Goal: Communication & Community: Answer question/provide support

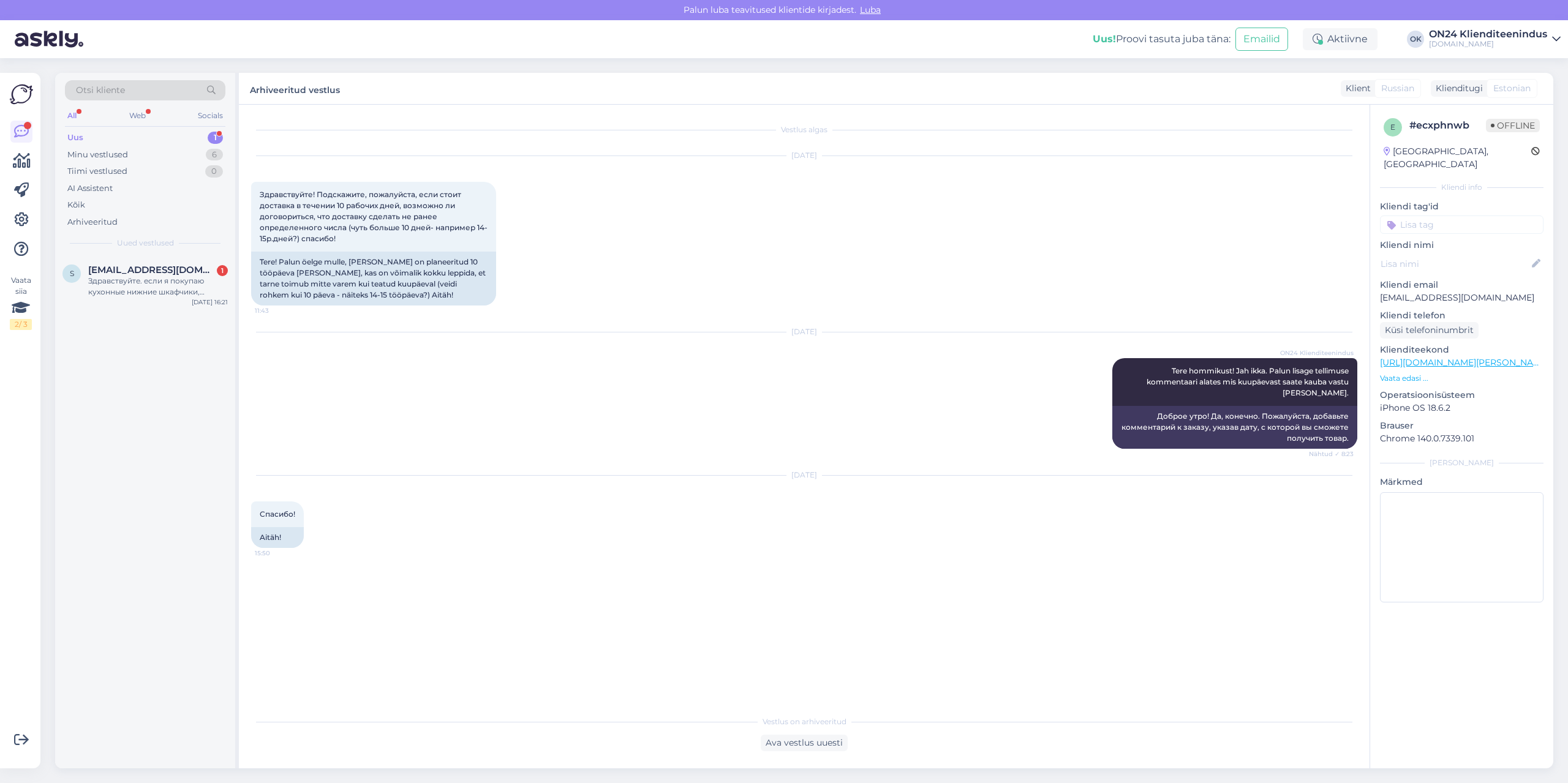
click at [183, 135] on div "Uus 1" at bounding box center [145, 138] width 160 height 17
click at [146, 262] on div "s [EMAIL_ADDRESS][DOMAIN_NAME] 1 Здравствуйте. если я покупаю кухонные нижние ш…" at bounding box center [145, 283] width 180 height 55
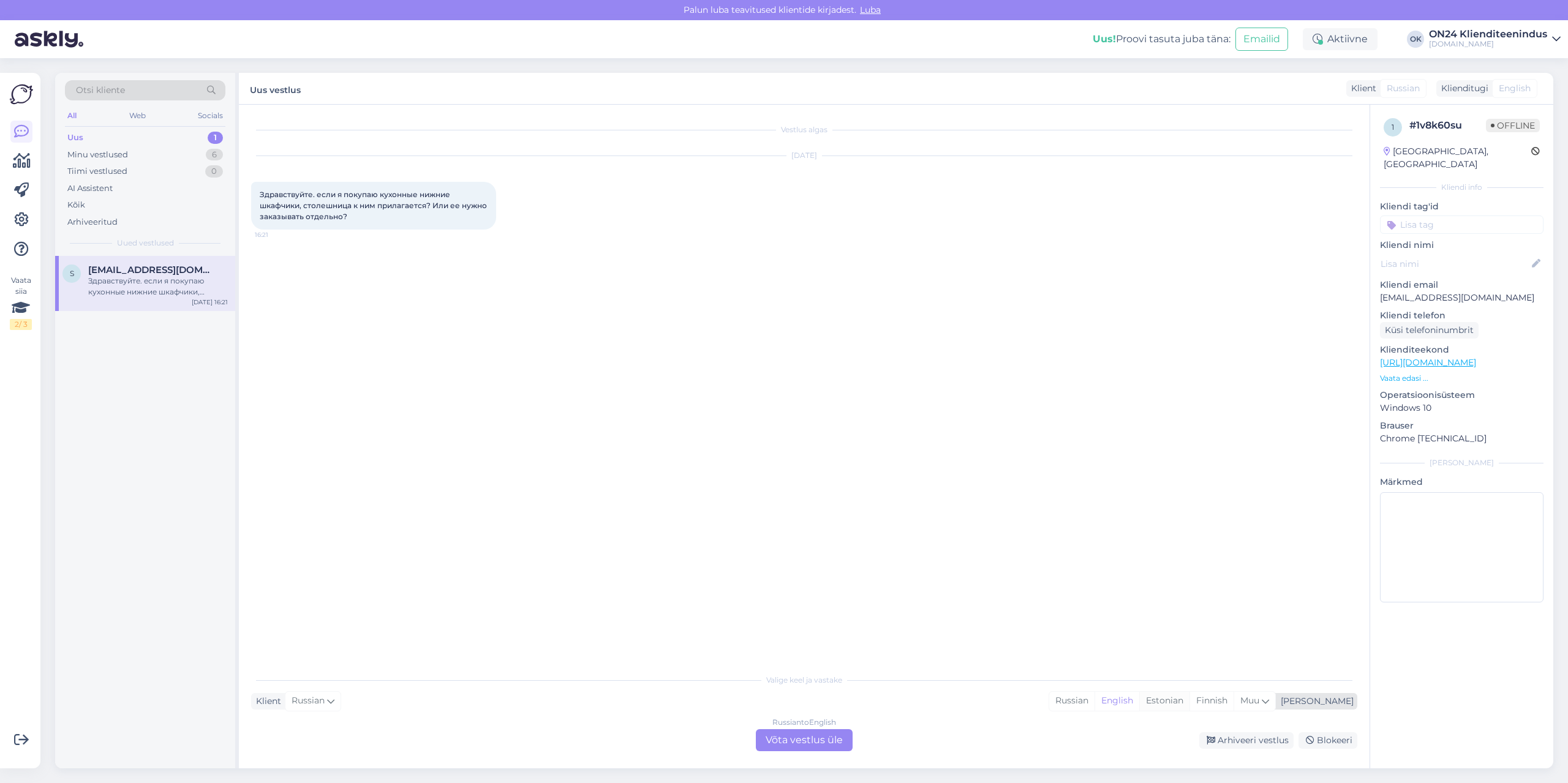
click at [1190, 703] on div "Estonian" at bounding box center [1164, 701] width 50 height 19
click at [780, 739] on div "Russian to Estonian Võta vestlus üle" at bounding box center [804, 740] width 97 height 22
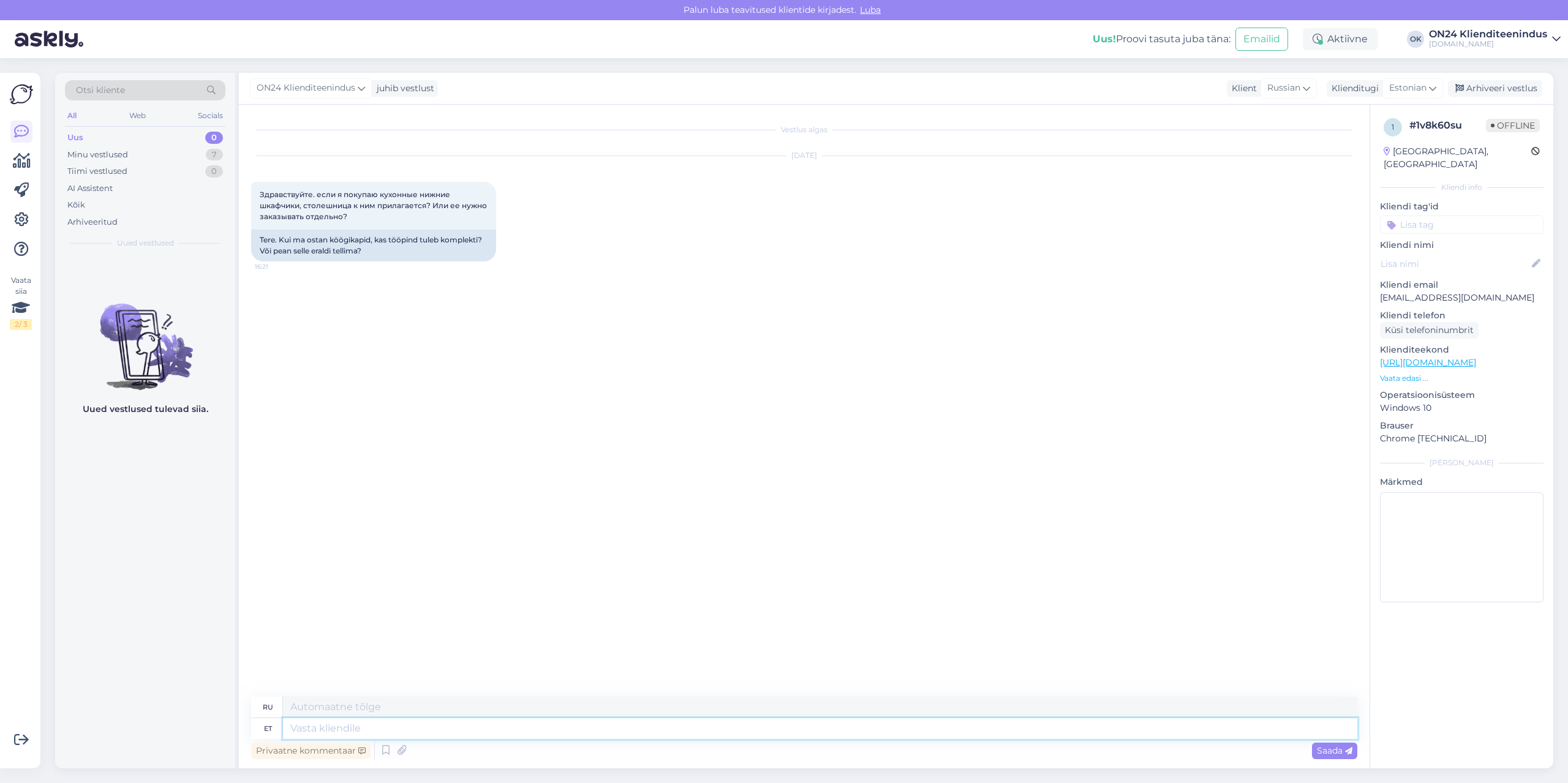
click at [765, 728] on textarea at bounding box center [820, 728] width 1074 height 21
type textarea "Tere."
type textarea "Привет."
type textarea "Tere. Tote k"
type textarea "Привет. Сумка-тоут."
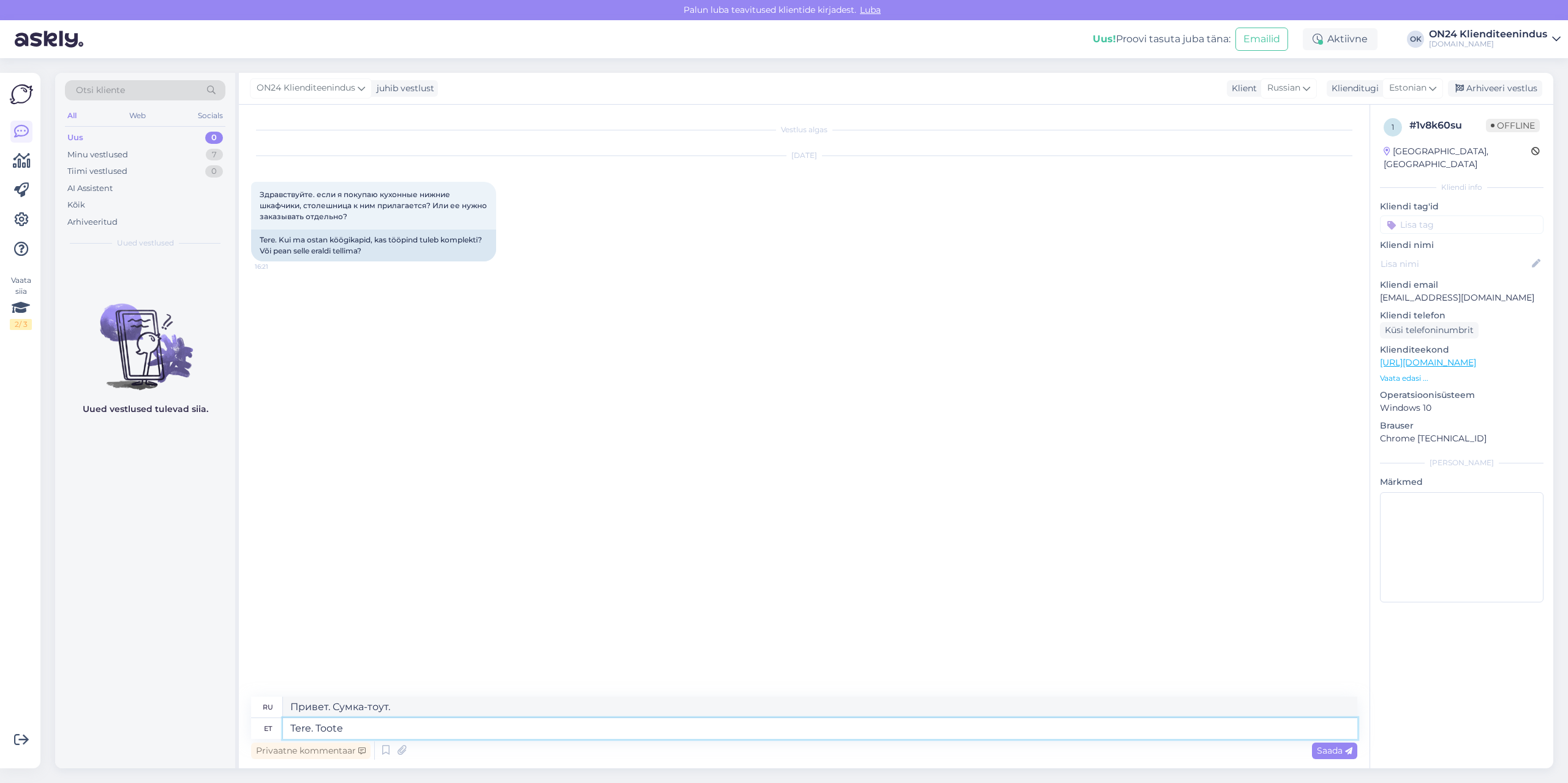
type textarea "Tere. Toote k"
type textarea "Привет. Продукт"
type textarea "Tere. Toote kirjelduses pe"
type textarea "Здравствуйте. В описании товара"
type textarea "Tere. Toote kirjelduses peak"
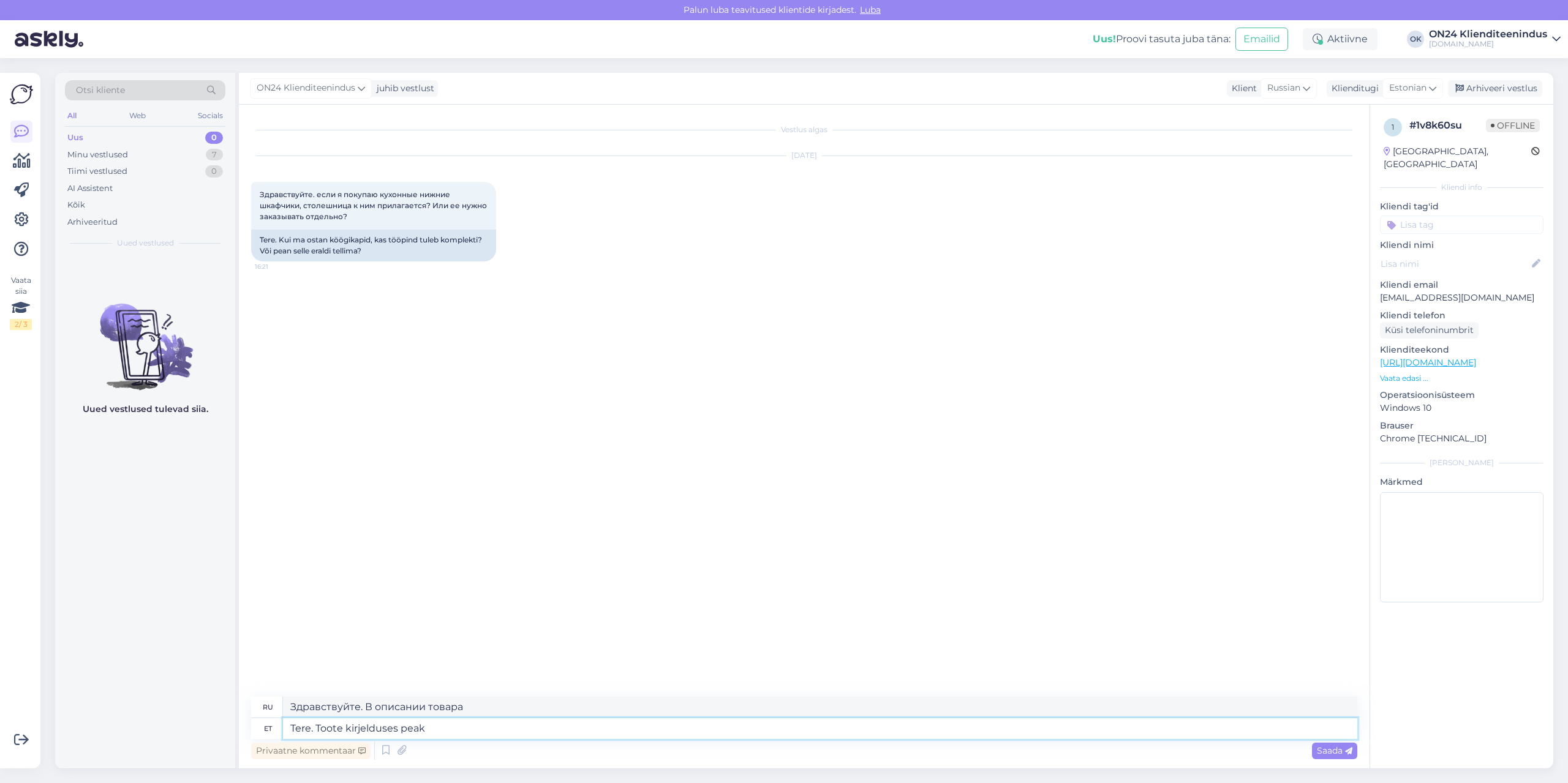
type textarea "Здравствуйте. В описании товара пик"
type textarea "Tere. Toote kirjelduses peaks se"
type textarea "Здравствуйте. Описание продукта должно быть..."
type textarea "Tere. Toote kirjelduses peaks see i"
type textarea "Здравствуйте. В описании товара должно быть указано:"
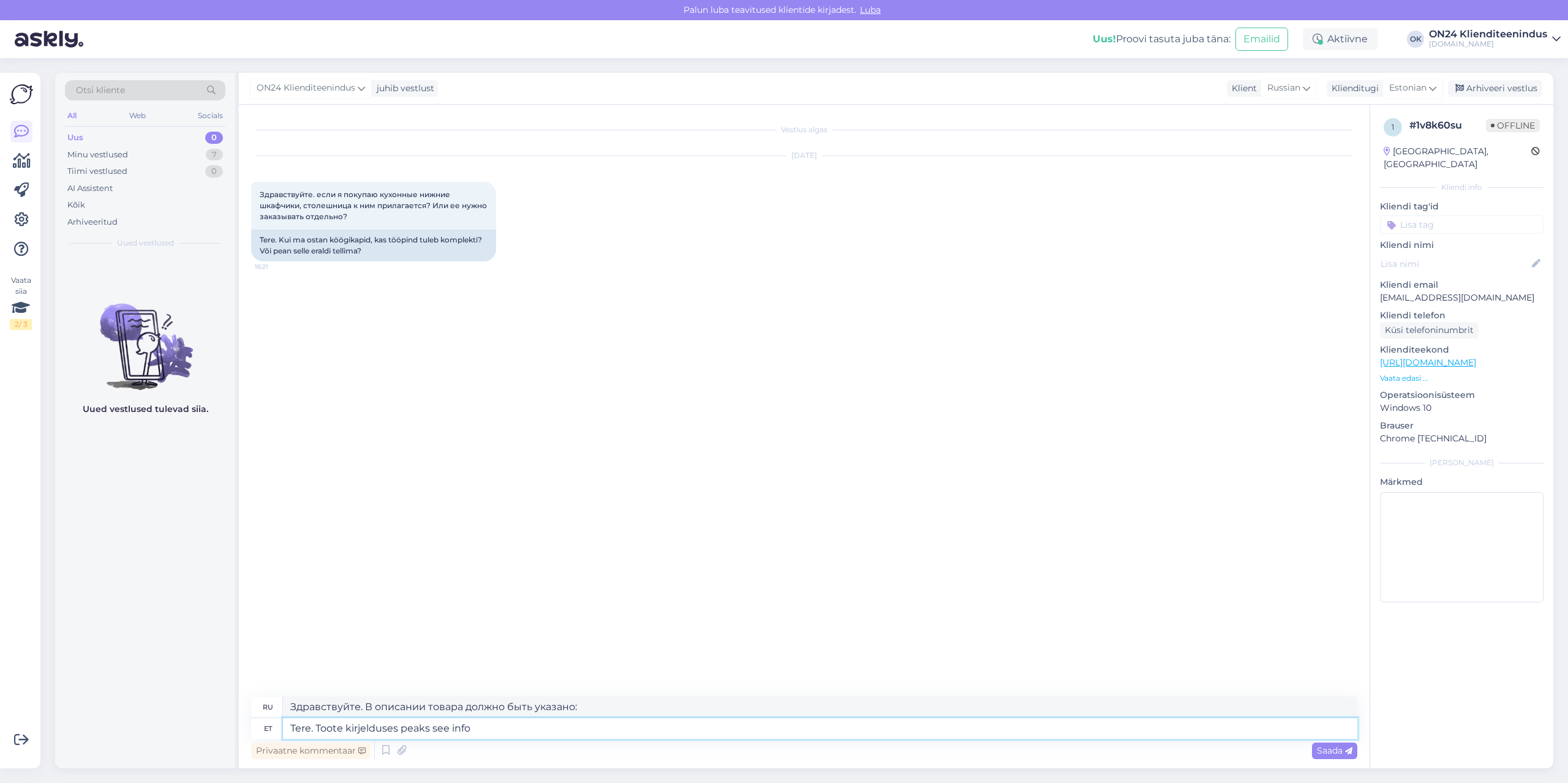
type textarea "Tere. Toote kirjelduses peaks see info o"
type textarea "Здравствуйте. Эта информация должна быть в описании товара."
type textarea "Tere. Toote kirjelduses peaks see info olemas olema."
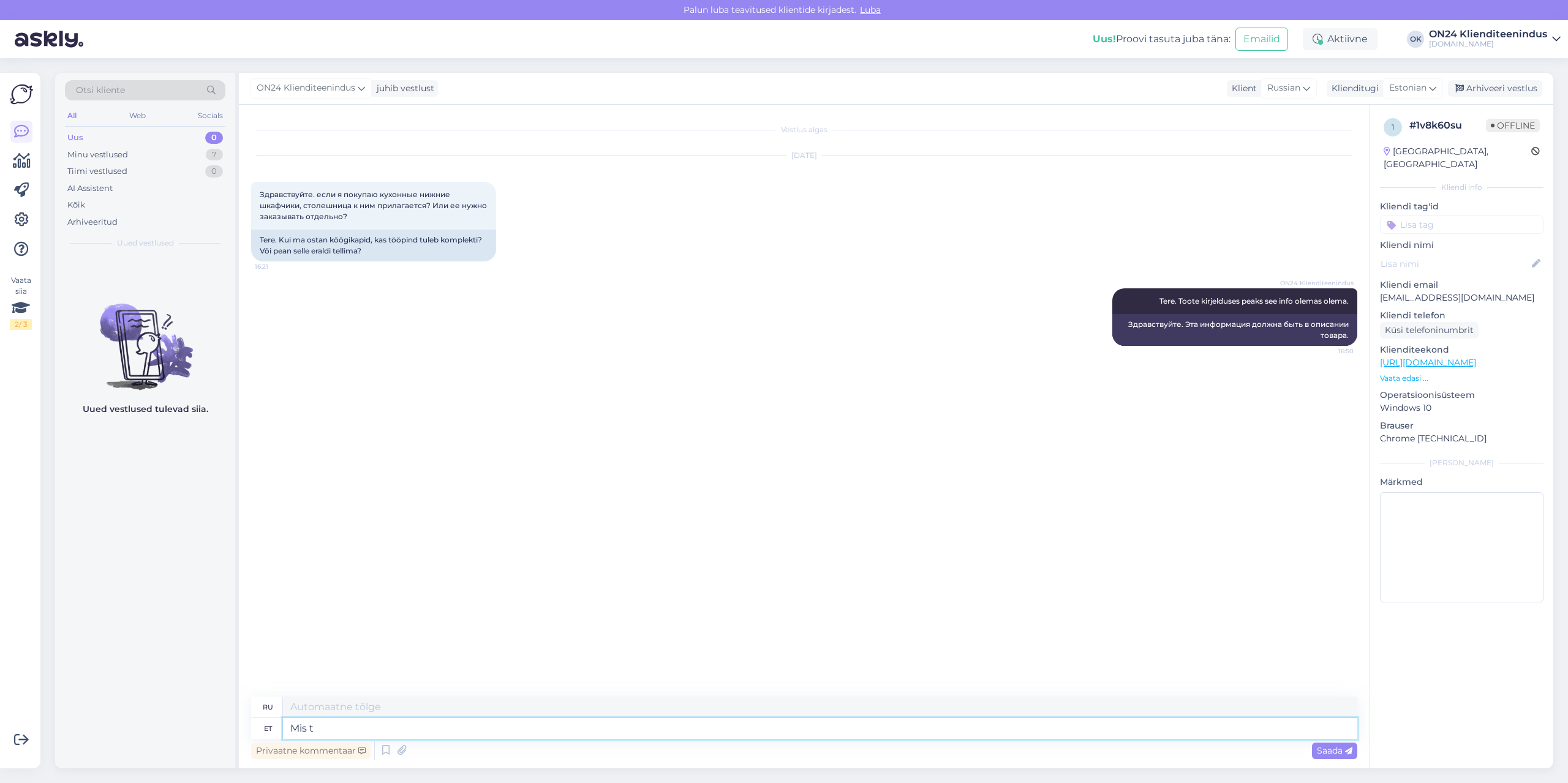
type textarea "Mis to"
type textarea "Что"
type textarea "Mis toodet s"
type textarea "Какой продукт"
type textarea "Mis toodet soovite v"
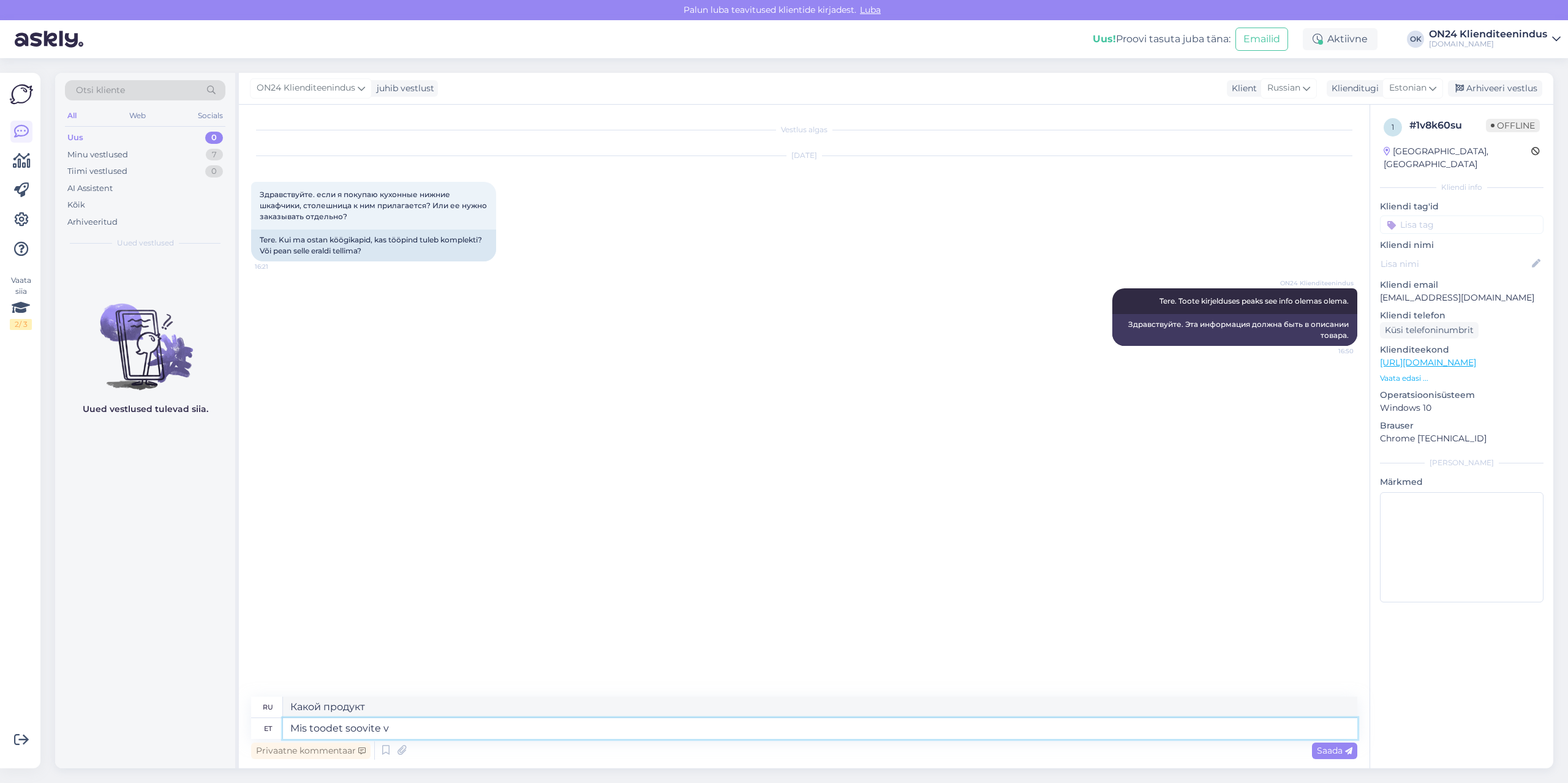
type textarea "Какой продукт вам нужен?"
type textarea "Mis toodet soovite vaatan ül"
type textarea "Какой продукт вы хотели бы видеть?"
type textarea "Mis toodet soovite vaatan üle."
type textarea "Я сделаю обзор нужного вам товара."
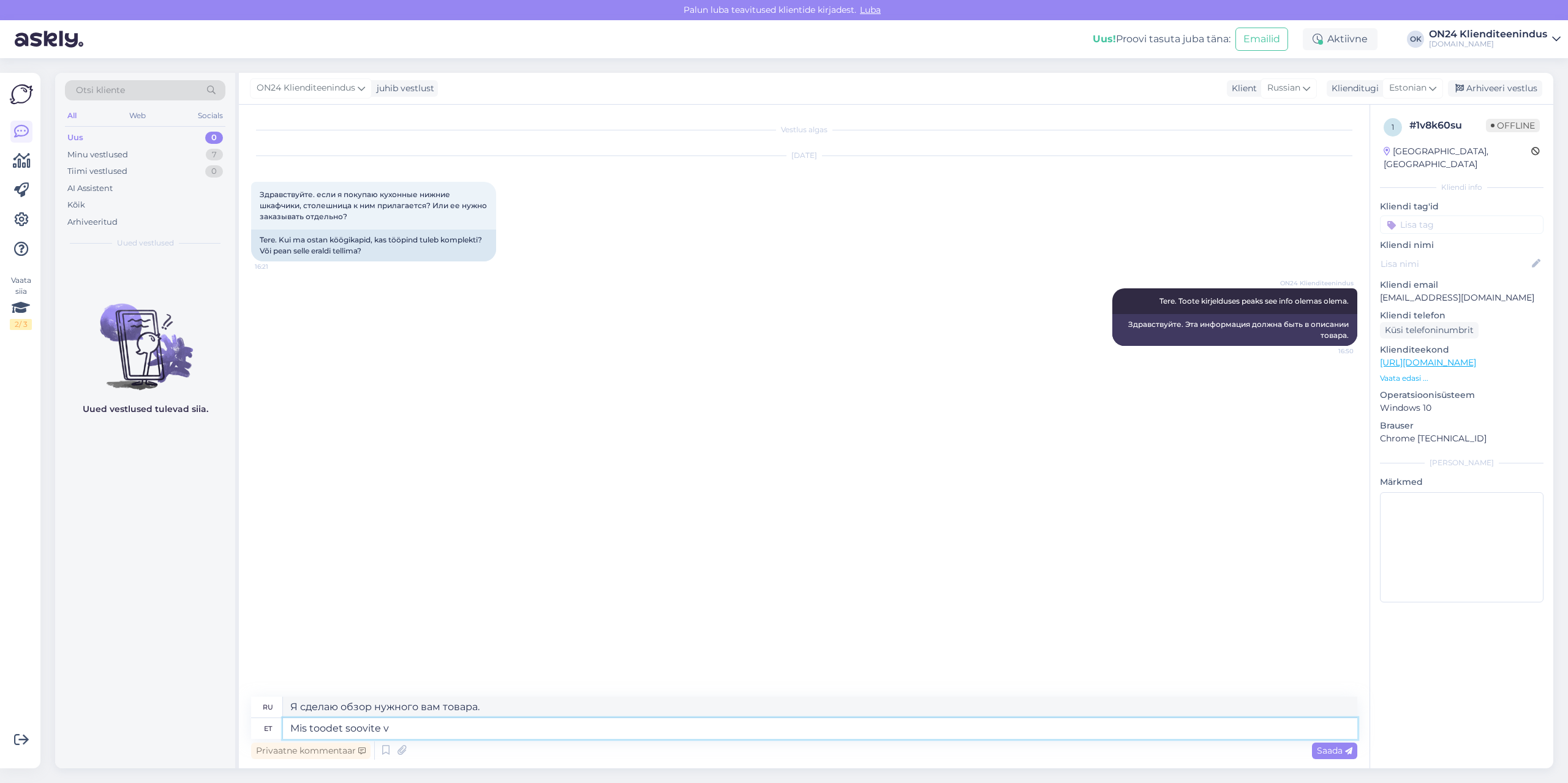
type textarea "Mis toodet soovite"
type textarea "Какой продукт вы хотели бы видеть?"
type textarea "Mis toodet soovite"
type textarea "Какой продукт вам нужен?"
type textarea "Mis toodet soovite? Vaatan ü"
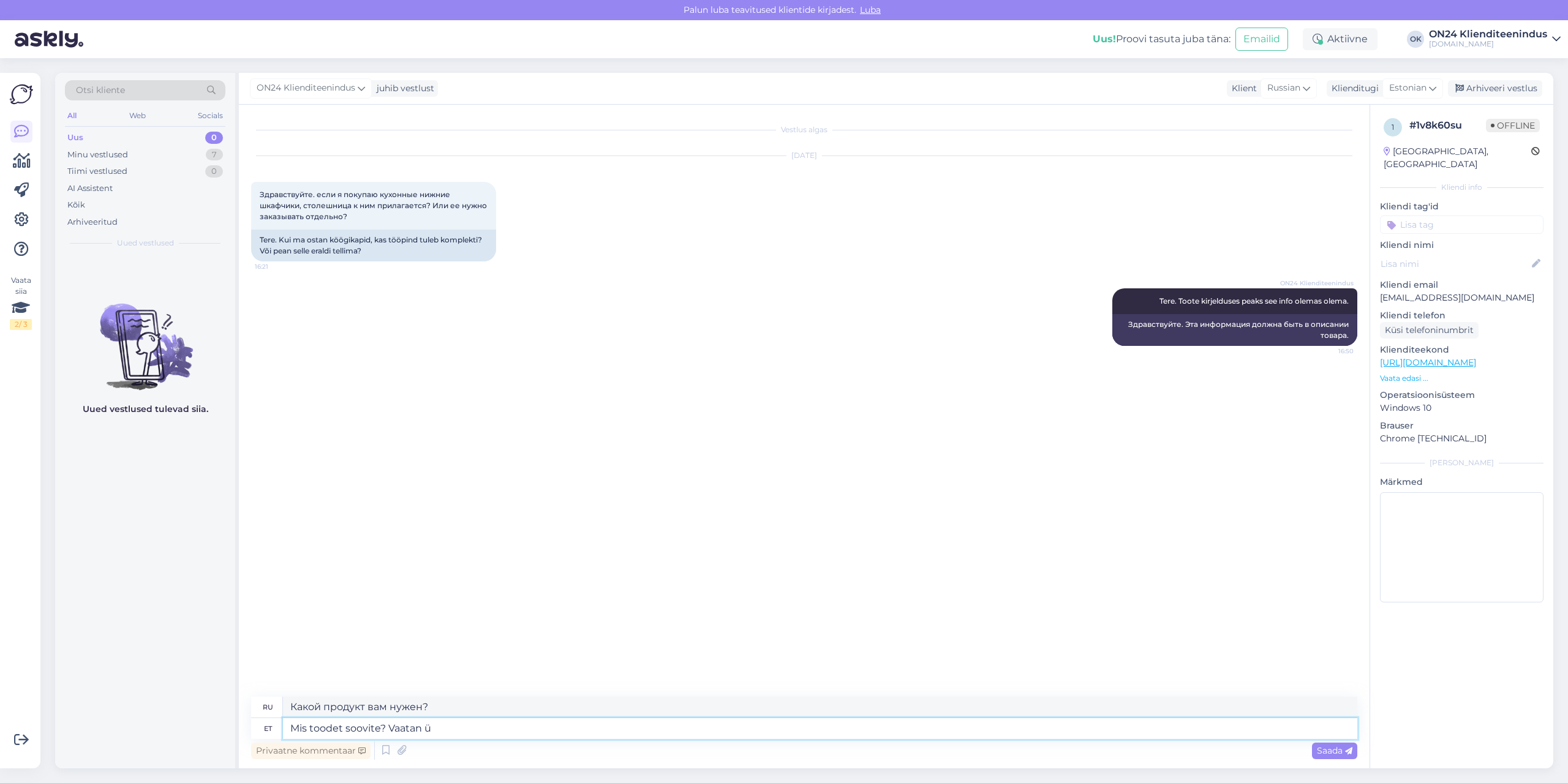
type textarea "Какой продукт вам нужен? Я ищу."
type textarea "Mis toodet soovite? Vaatan üle."
type textarea "Какой продукт вам нужен? Я проверю."
click at [196, 155] on div "Minu vestlused 7" at bounding box center [145, 155] width 160 height 17
